Goal: Task Accomplishment & Management: Manage account settings

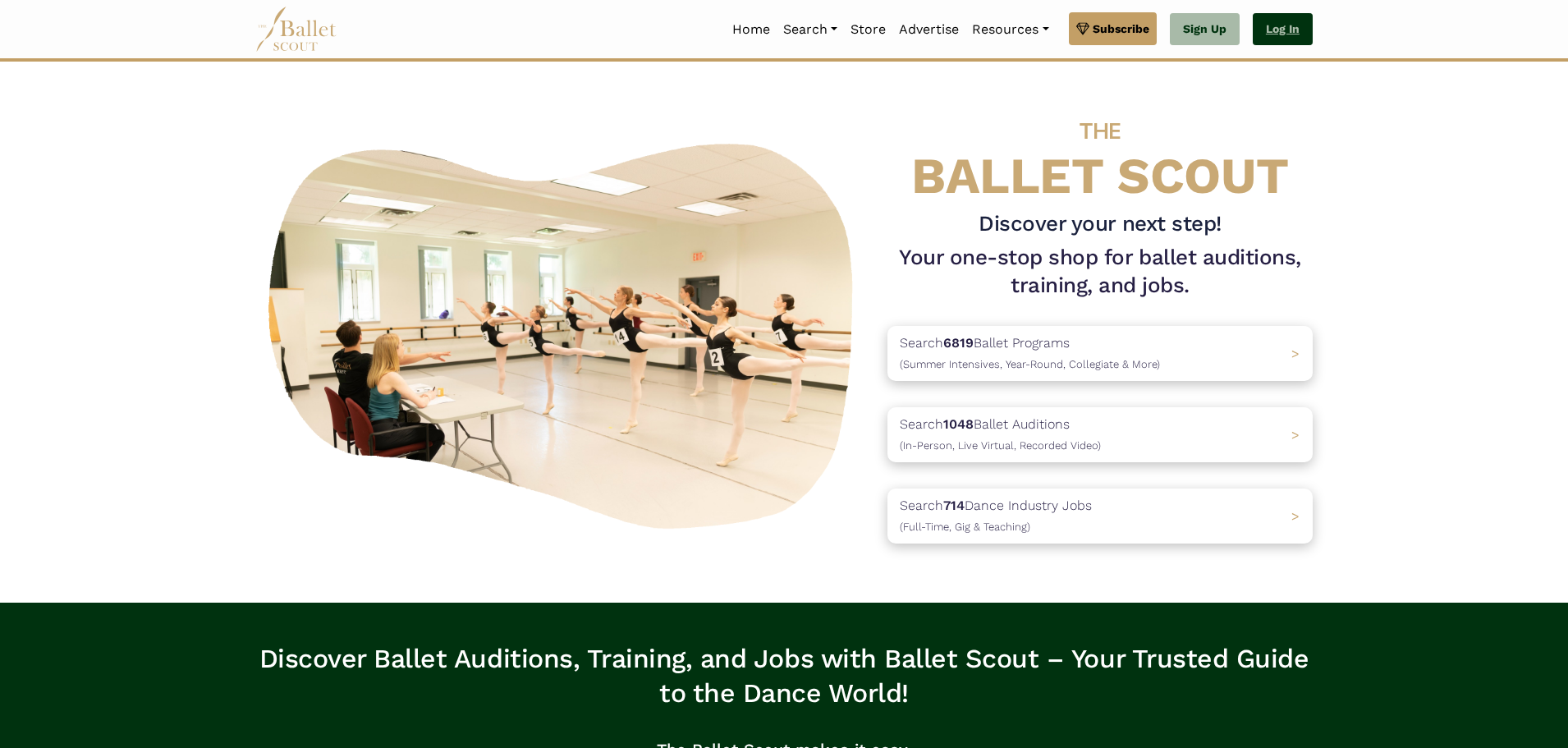
click at [1280, 32] on link "Log In" at bounding box center [1282, 28] width 60 height 32
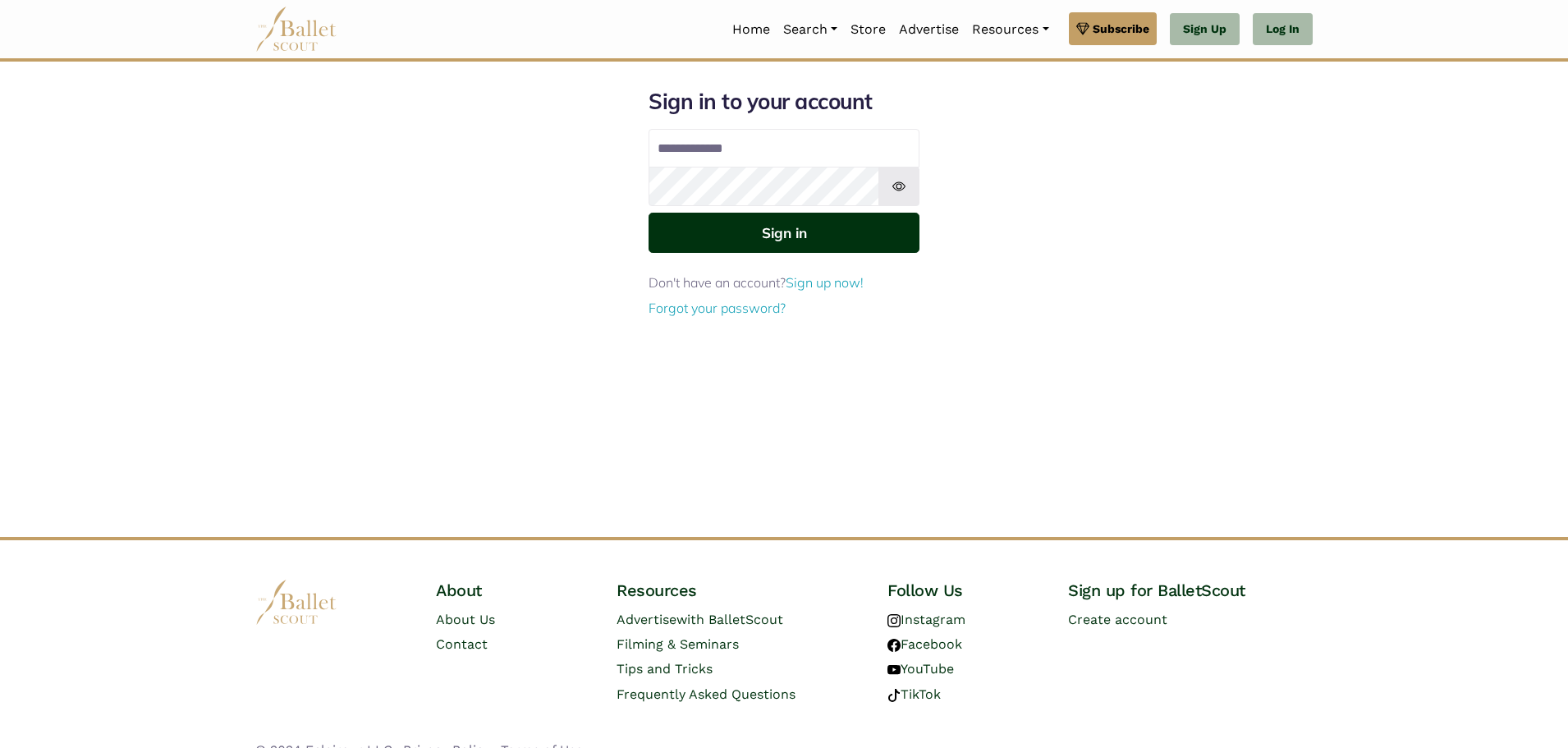
type input "**********"
click at [777, 242] on button "Sign in" at bounding box center [784, 233] width 271 height 40
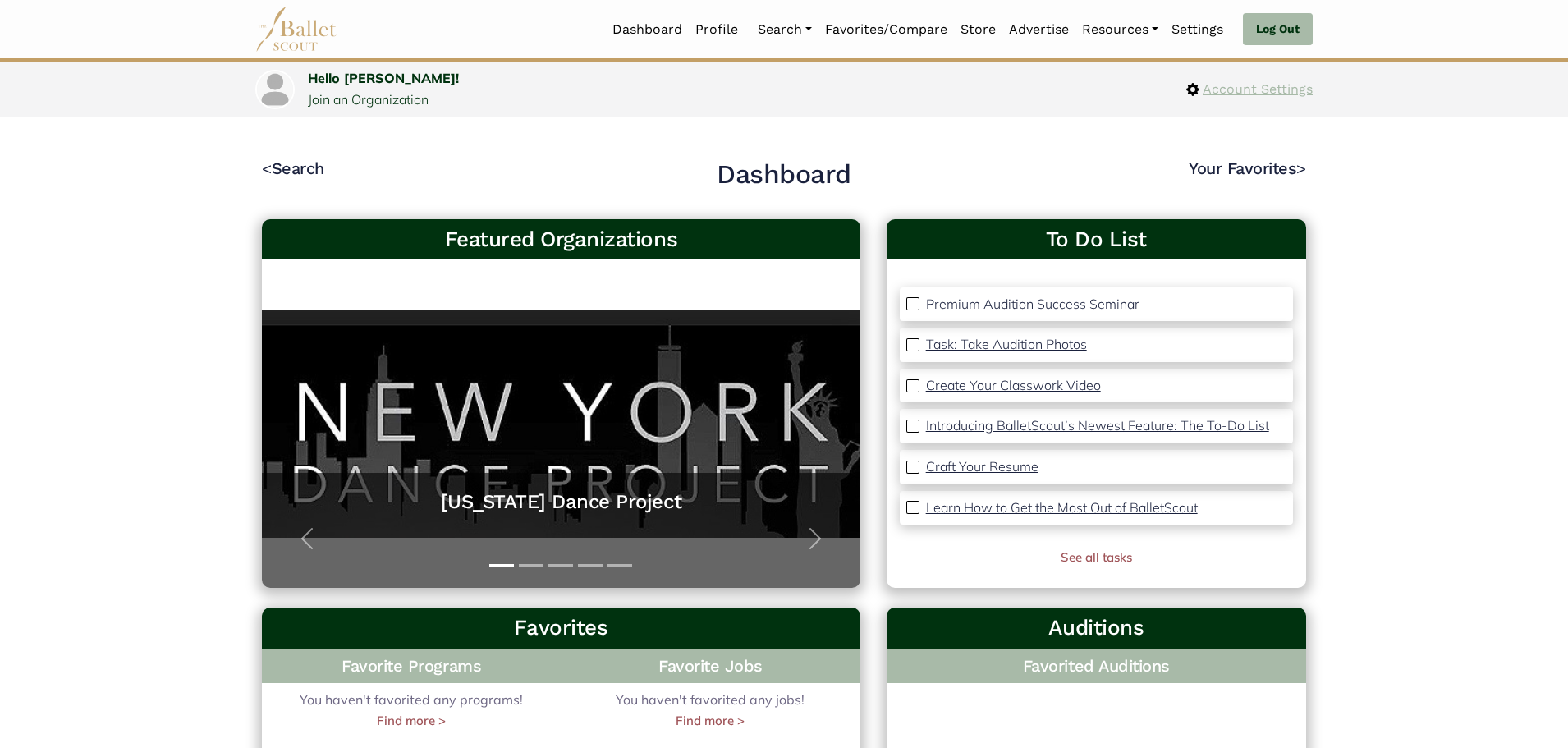
click at [1235, 87] on span "Account Settings" at bounding box center [1256, 89] width 113 height 22
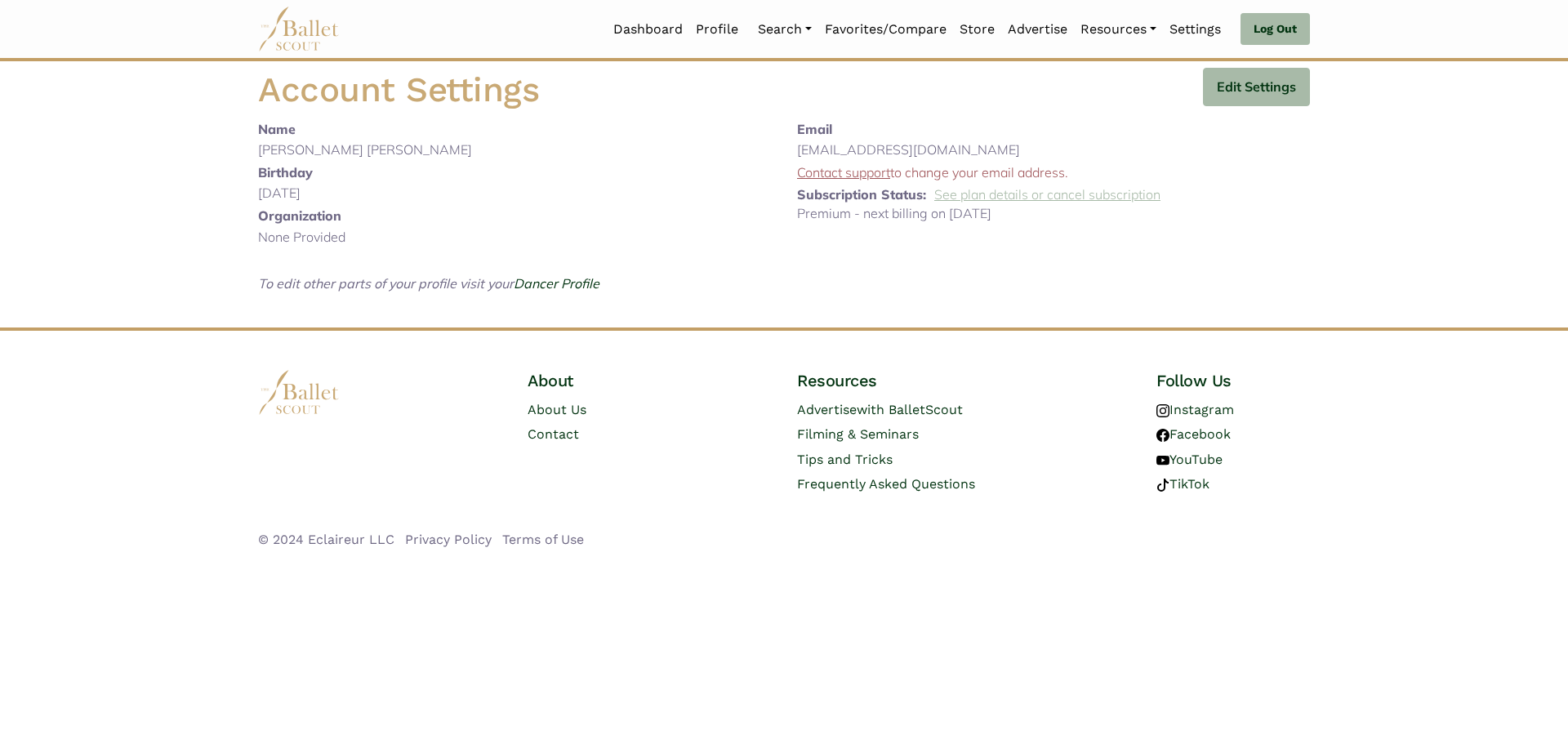
click at [1026, 192] on link "See plan details or cancel subscription" at bounding box center [1047, 194] width 226 height 17
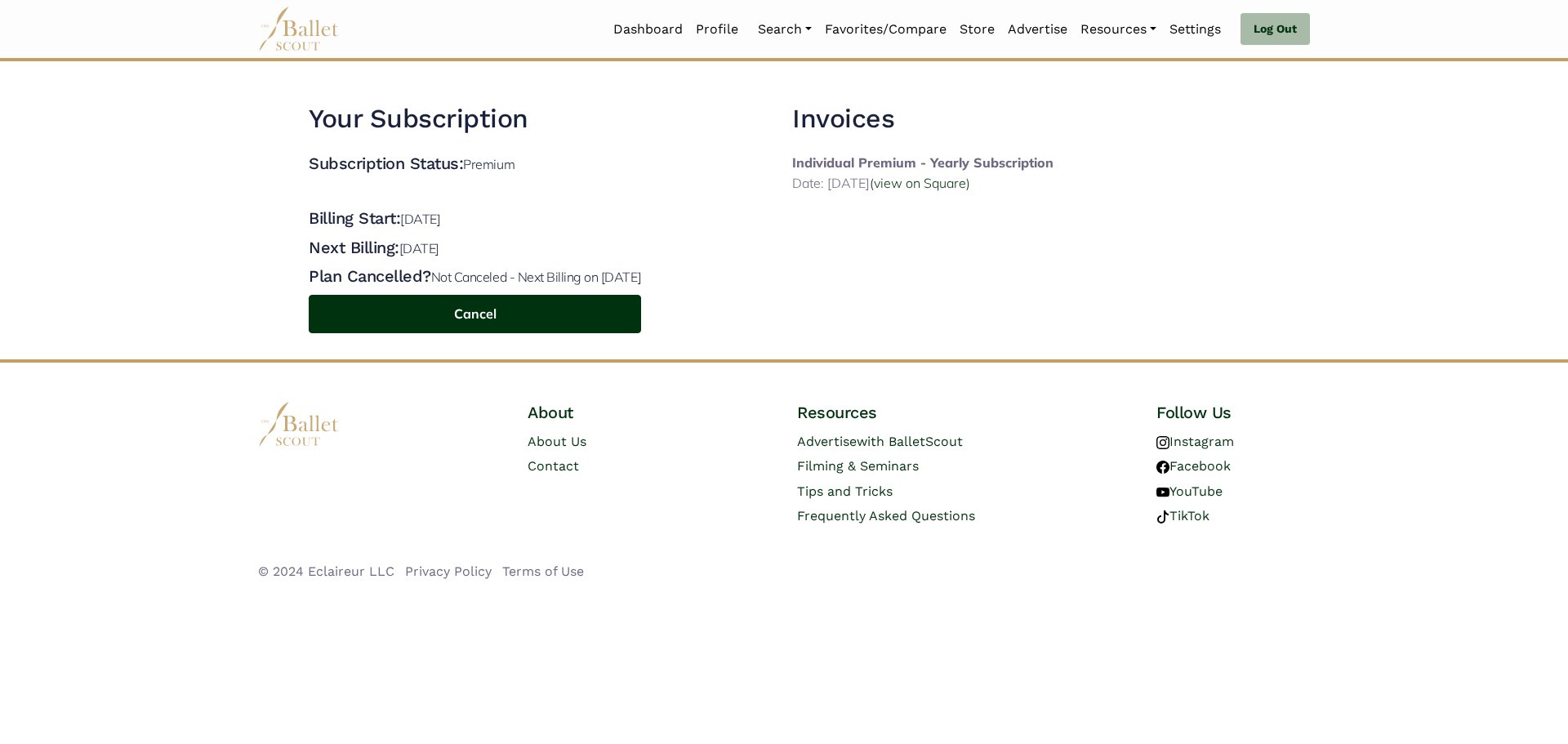
click at [492, 312] on button "Cancel" at bounding box center [474, 313] width 333 height 38
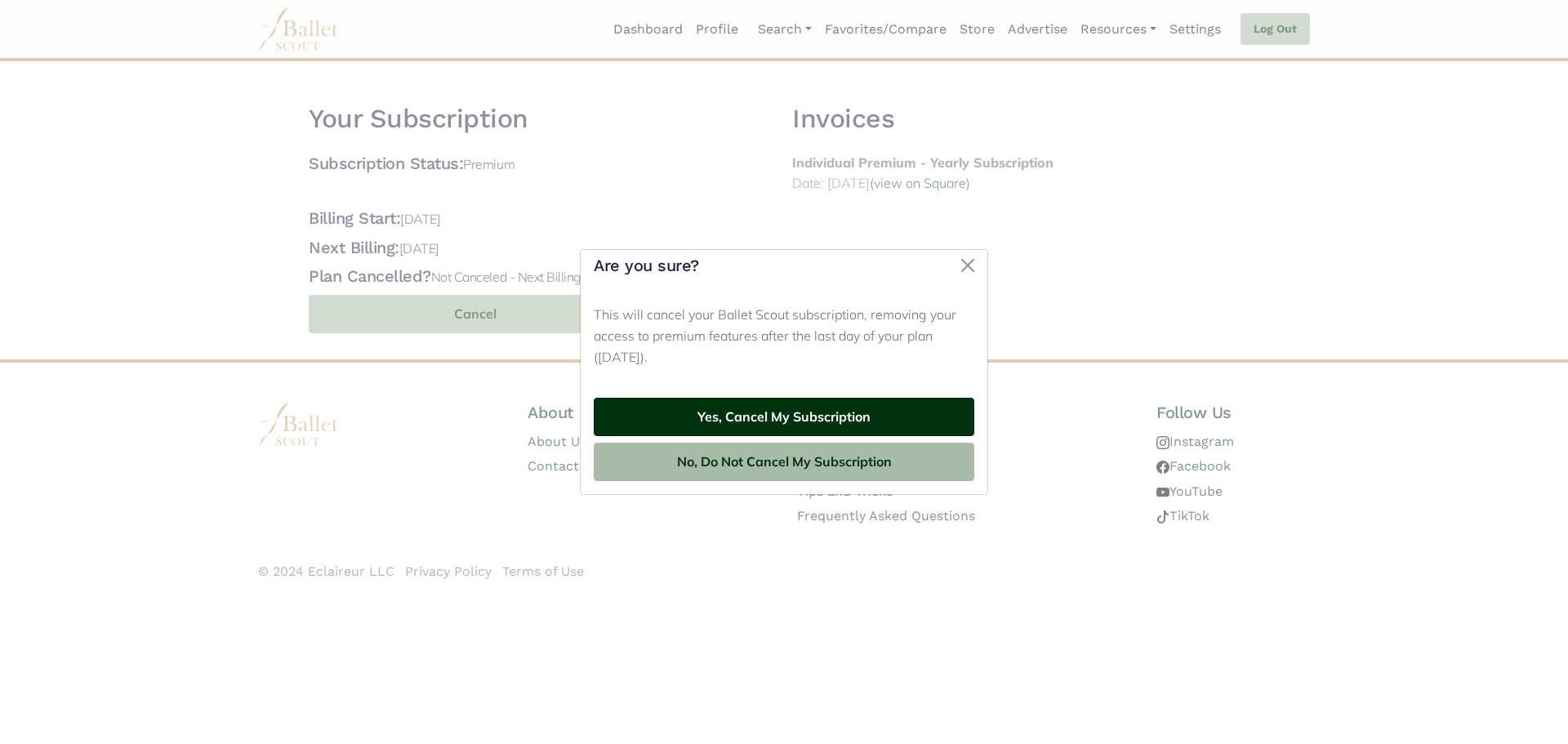
click at [779, 418] on button "Yes, Cancel My Subscription" at bounding box center [784, 417] width 381 height 38
